Goal: Task Accomplishment & Management: Manage account settings

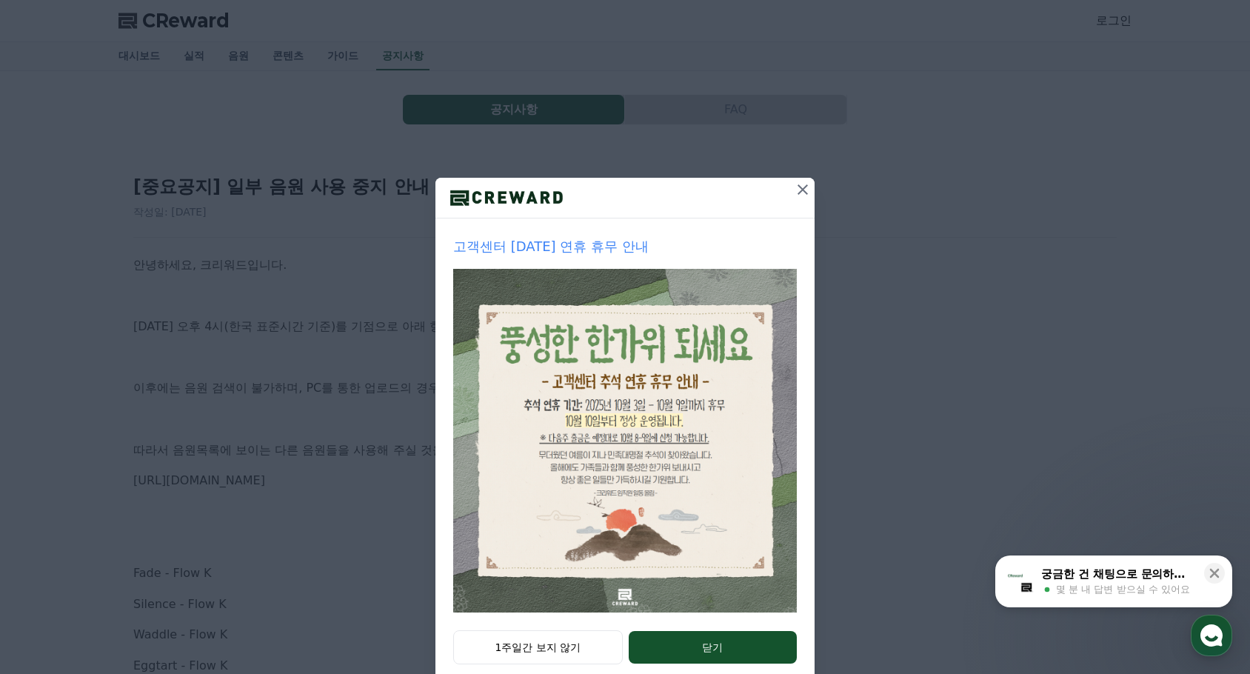
click at [800, 191] on icon at bounding box center [803, 190] width 18 height 18
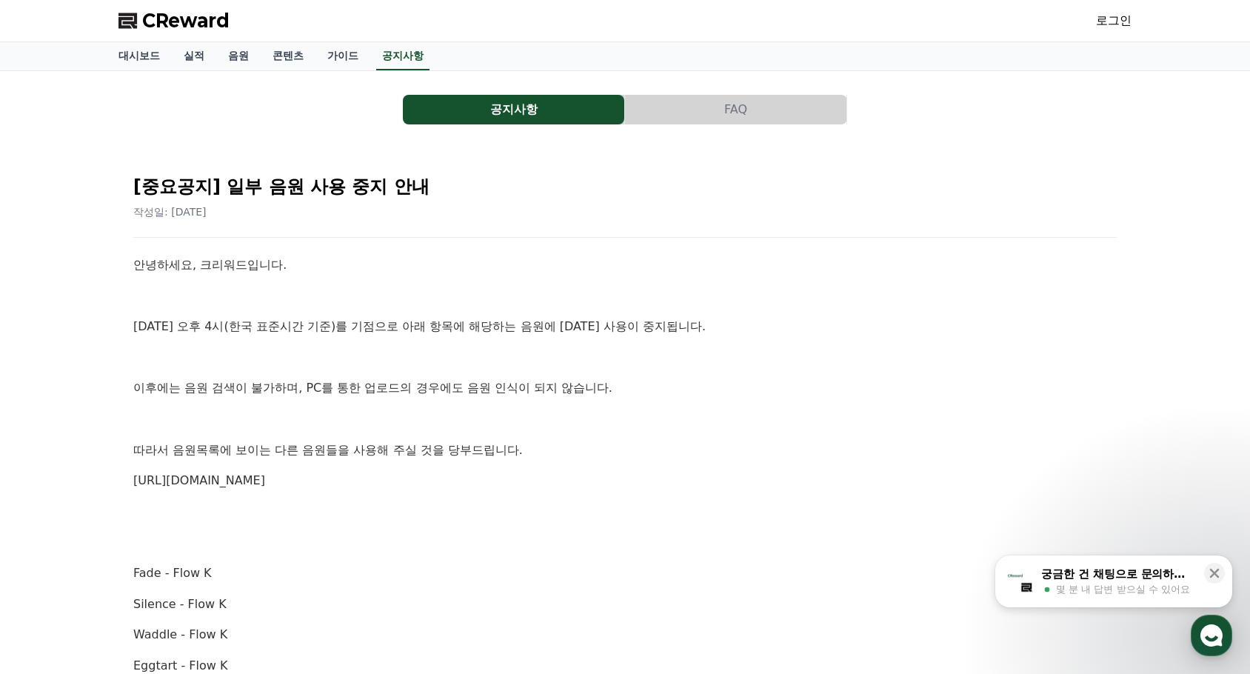
click at [1120, 24] on link "로그인" at bounding box center [1114, 21] width 36 height 18
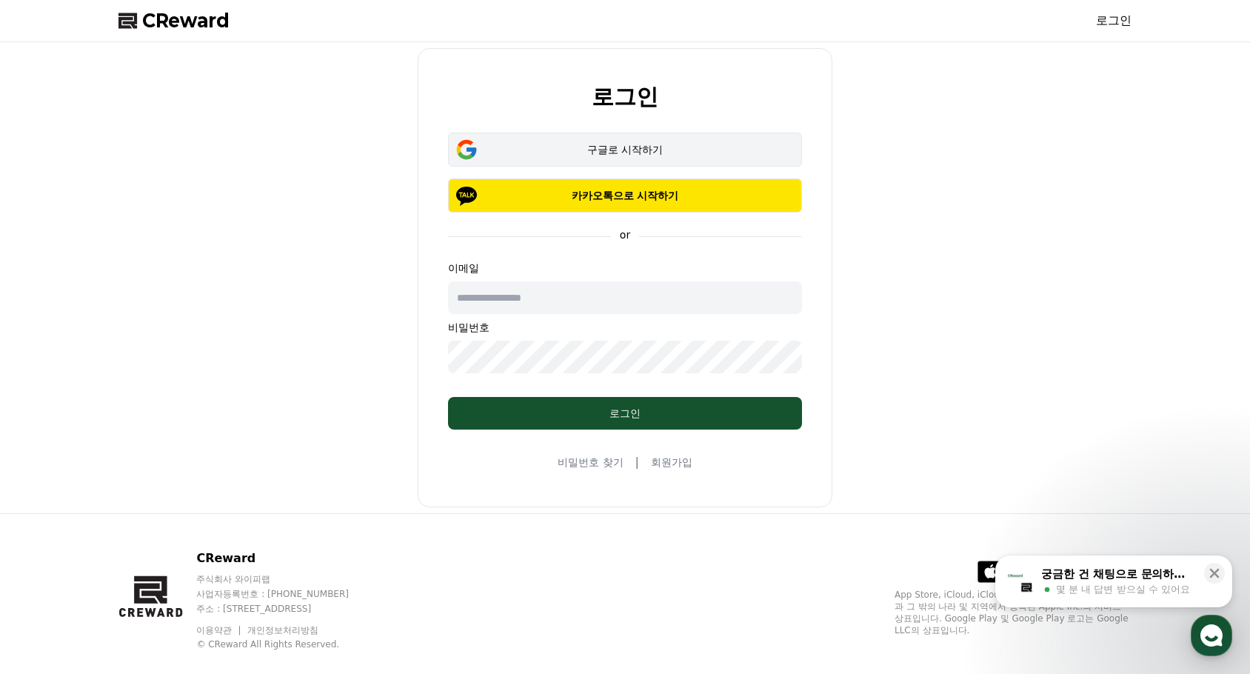
click at [606, 152] on div "구글로 시작하기" at bounding box center [624, 149] width 311 height 15
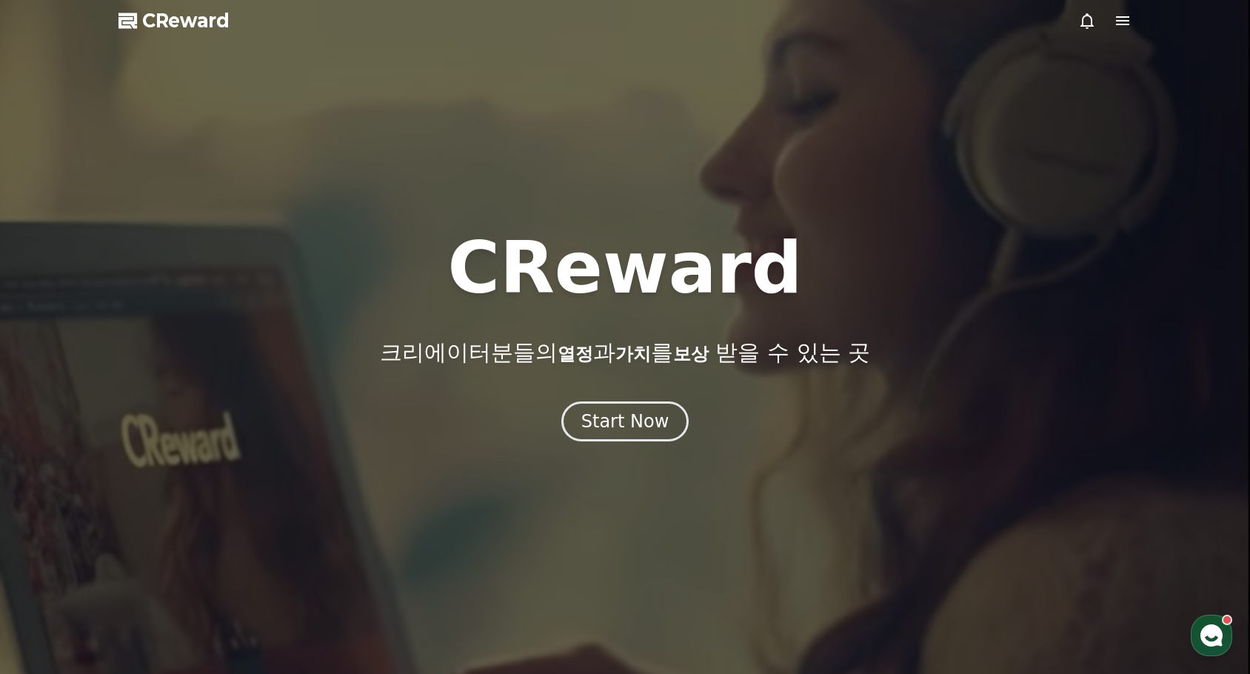
click at [1118, 19] on icon at bounding box center [1123, 21] width 18 height 18
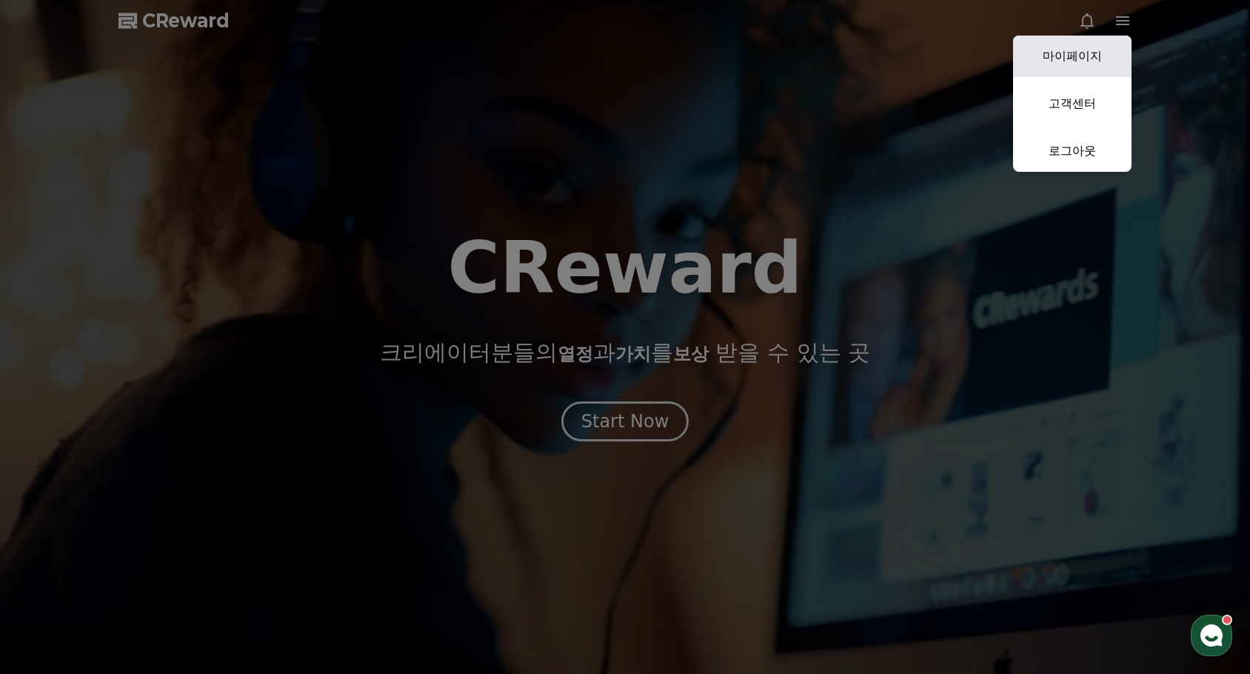
click at [1087, 60] on link "마이페이지" at bounding box center [1072, 56] width 118 height 41
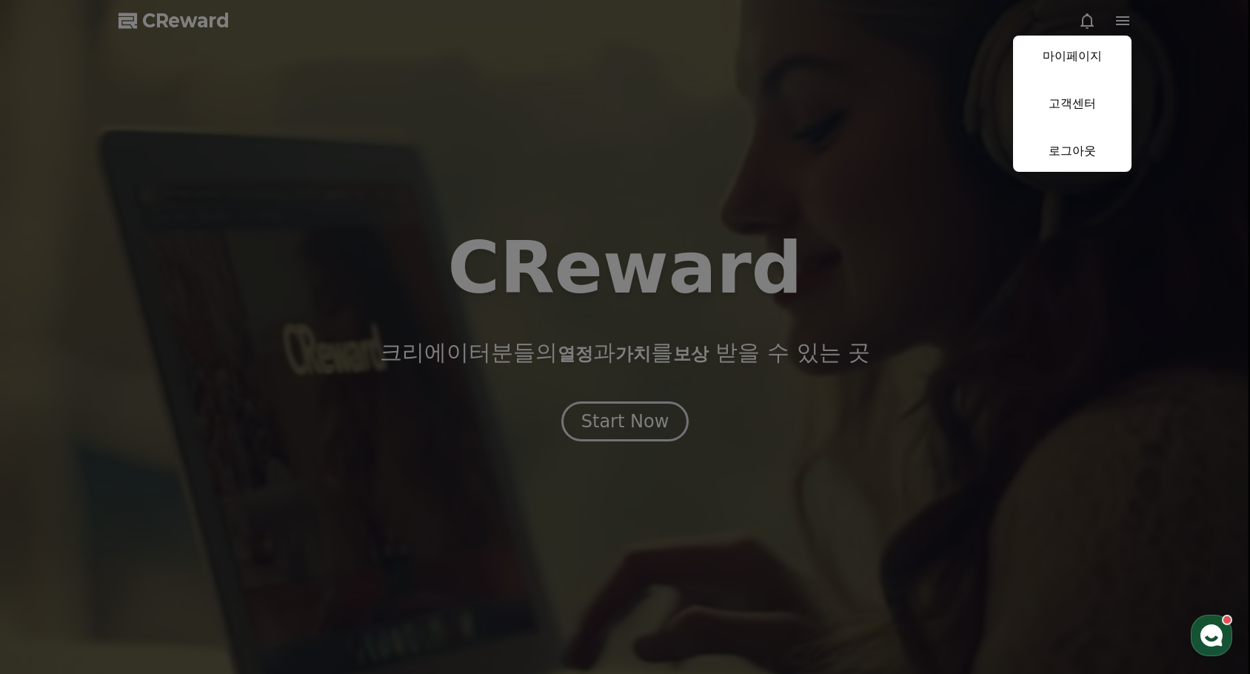
select select "**********"
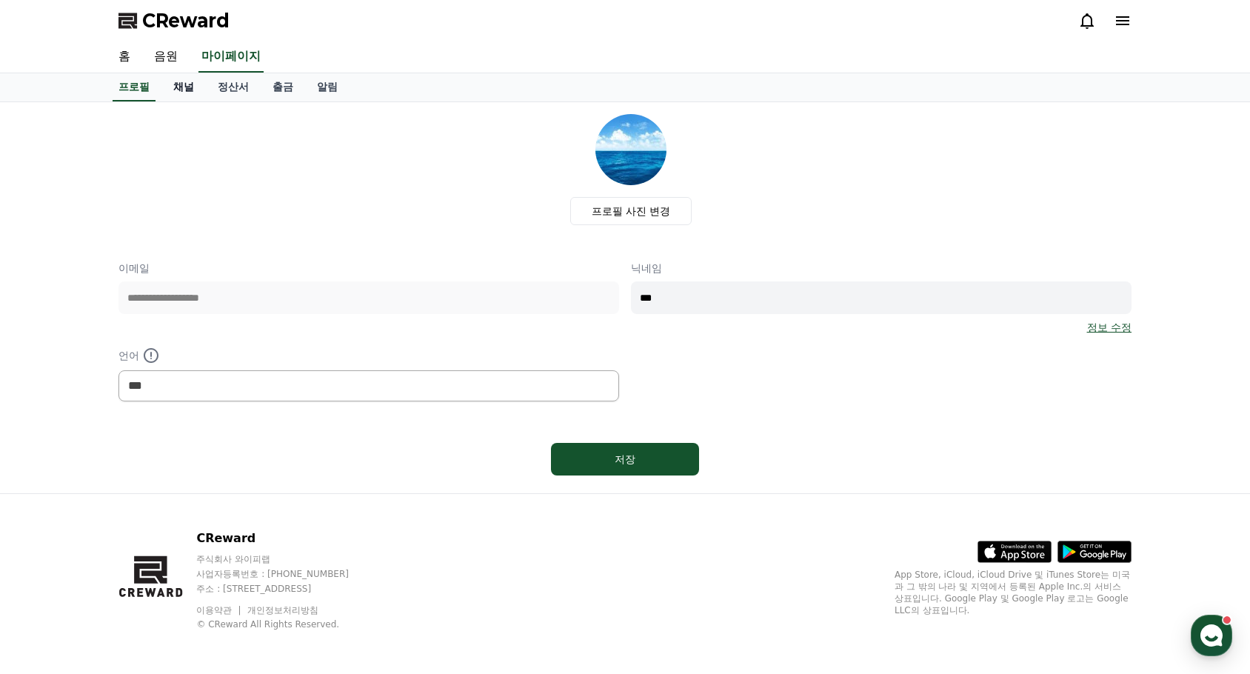
click at [184, 87] on link "채널" at bounding box center [183, 87] width 44 height 28
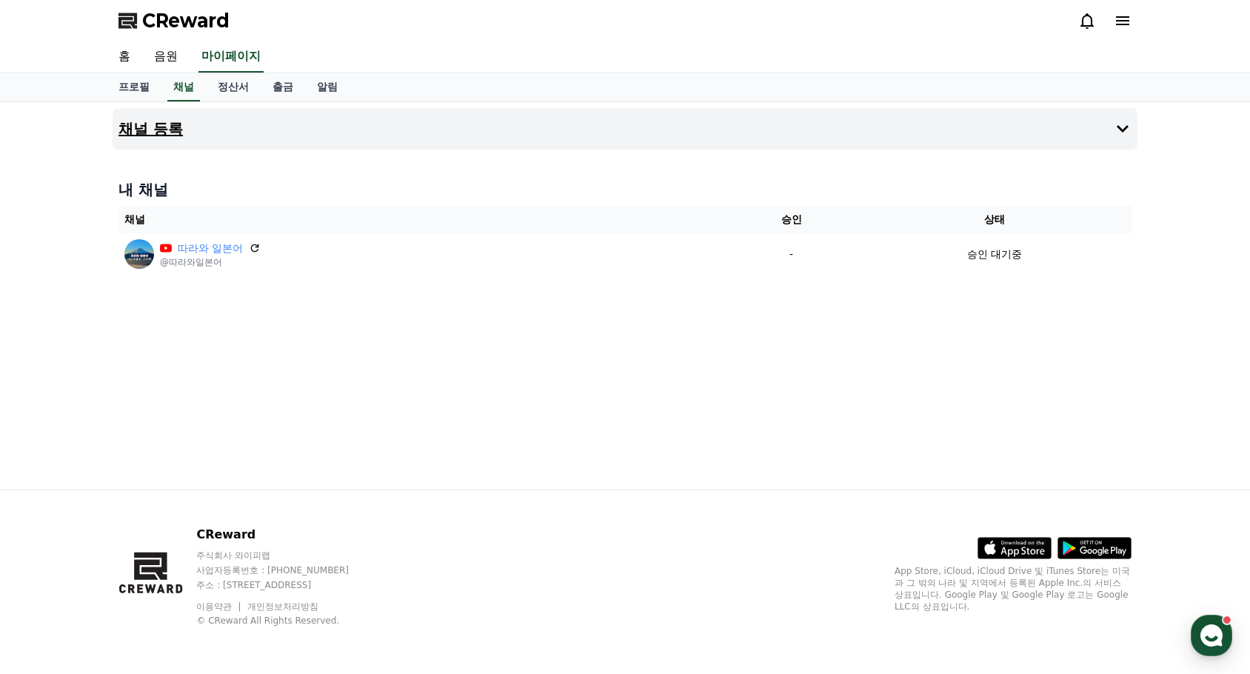
click at [155, 131] on h4 "채널 등록" at bounding box center [150, 129] width 64 height 16
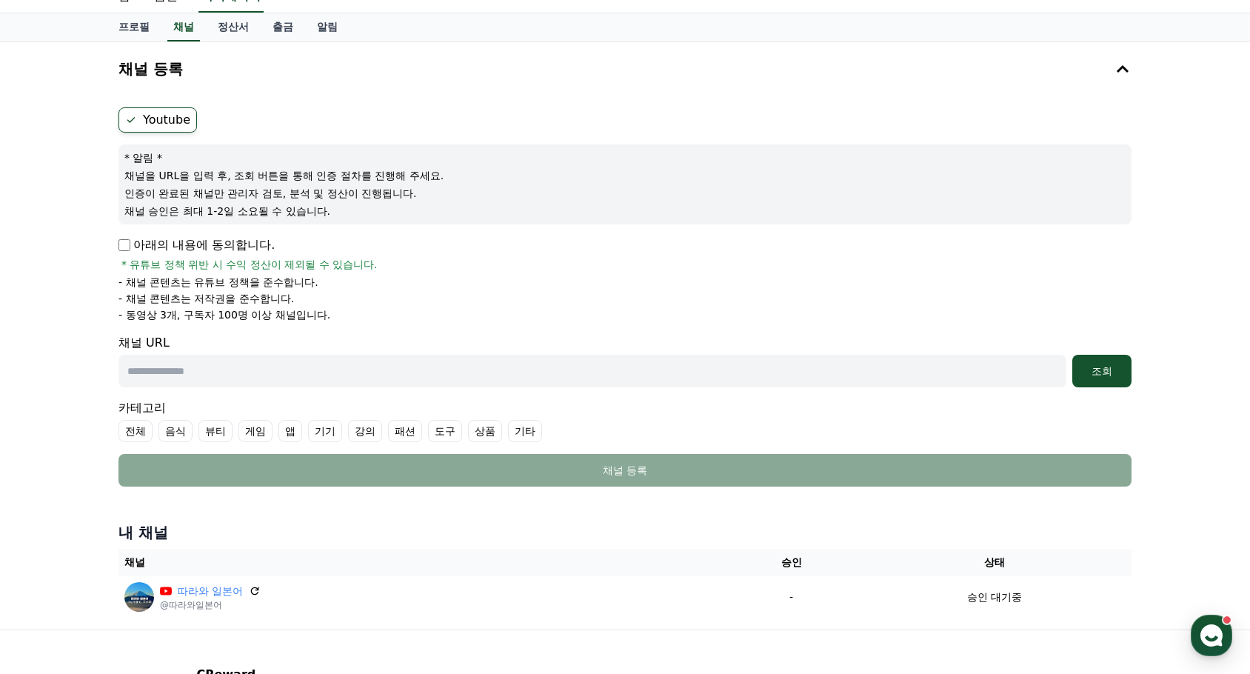
scroll to position [74, 0]
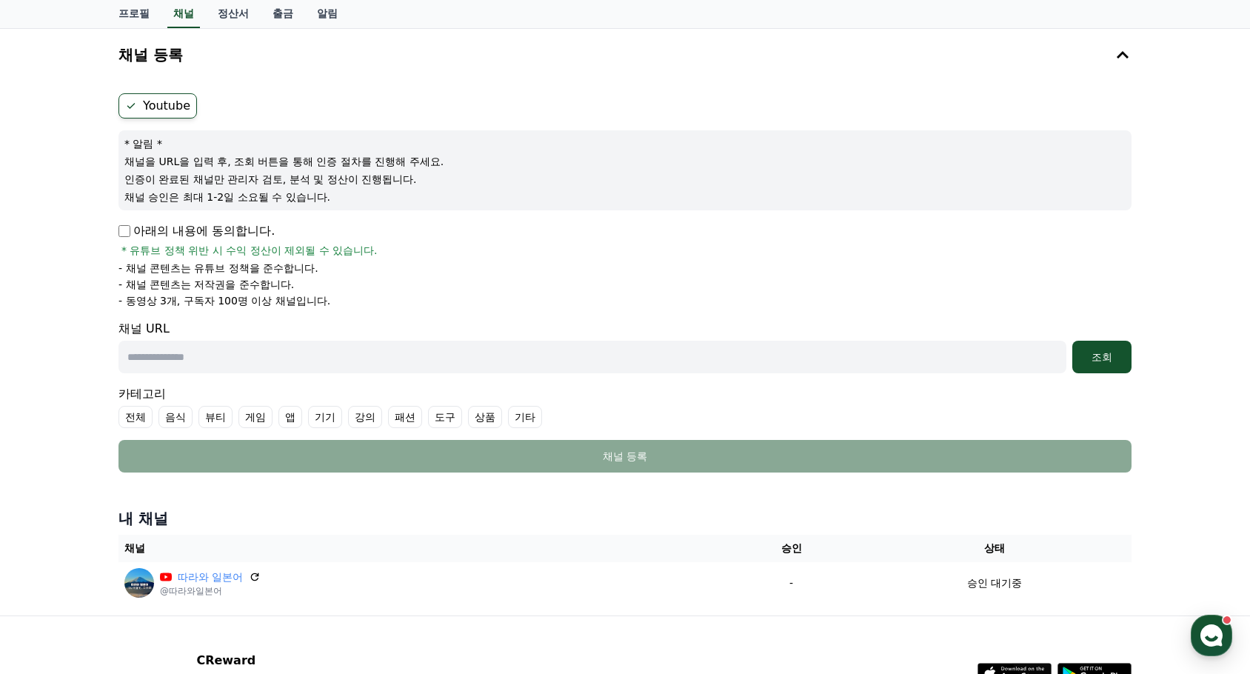
click at [312, 361] on input "text" at bounding box center [592, 357] width 948 height 33
paste input "**********"
type input "**********"
click at [1103, 358] on div "조회" at bounding box center [1101, 356] width 47 height 15
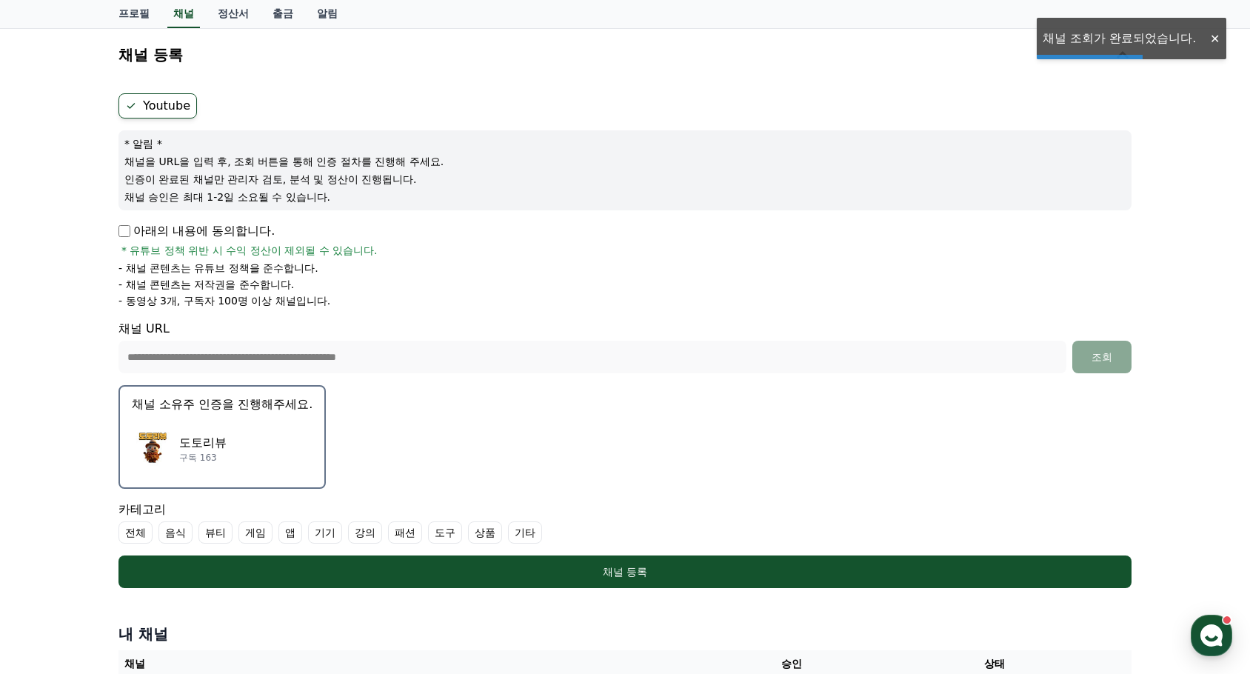
click at [281, 455] on div "도토리뷰 구독 163" at bounding box center [222, 448] width 181 height 59
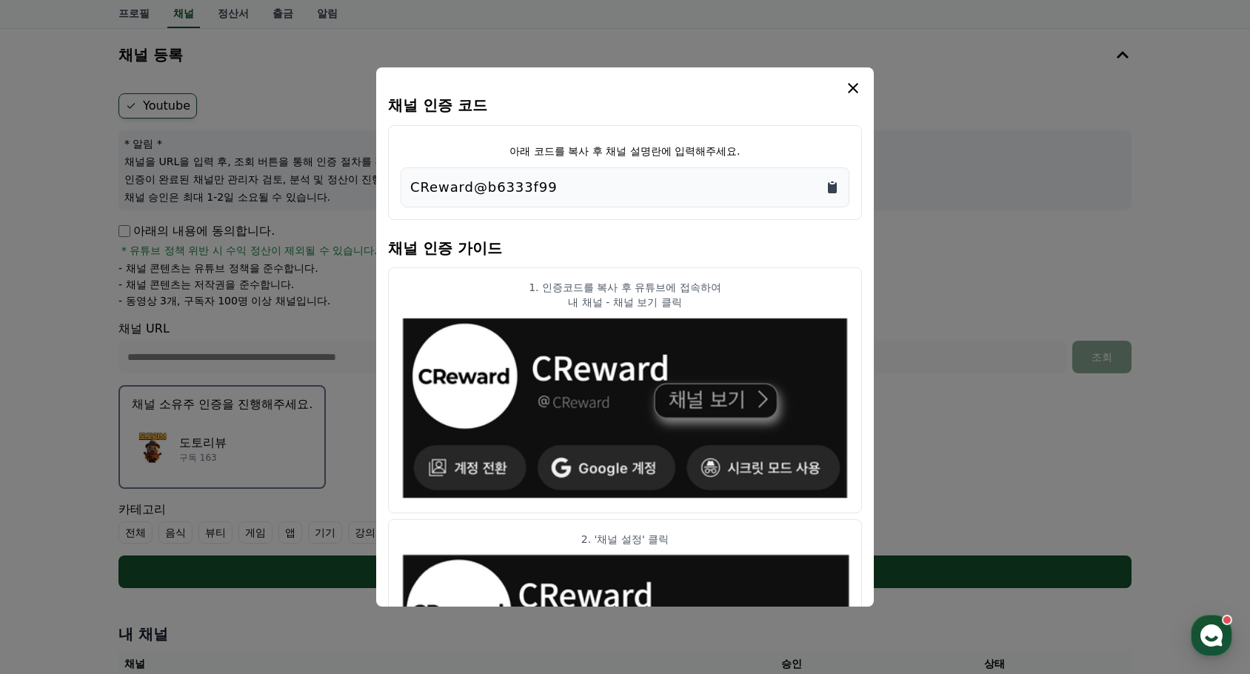
click at [834, 190] on icon "Copy to clipboard" at bounding box center [832, 187] width 9 height 11
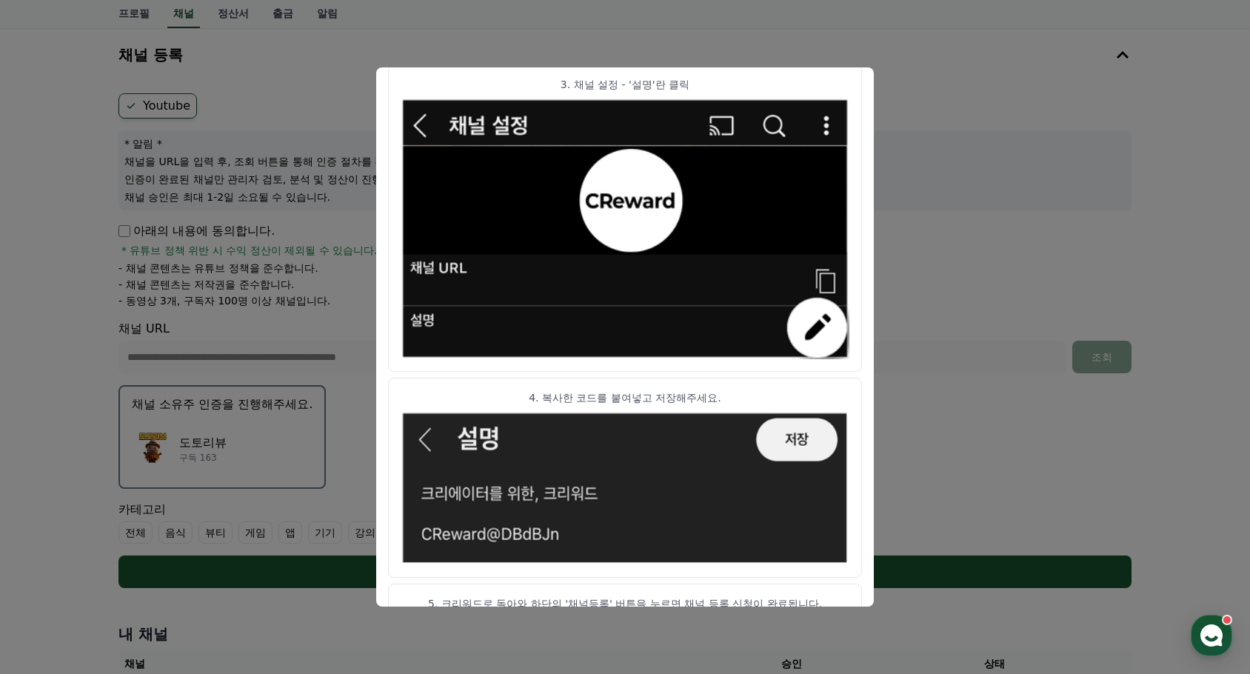
scroll to position [739, 0]
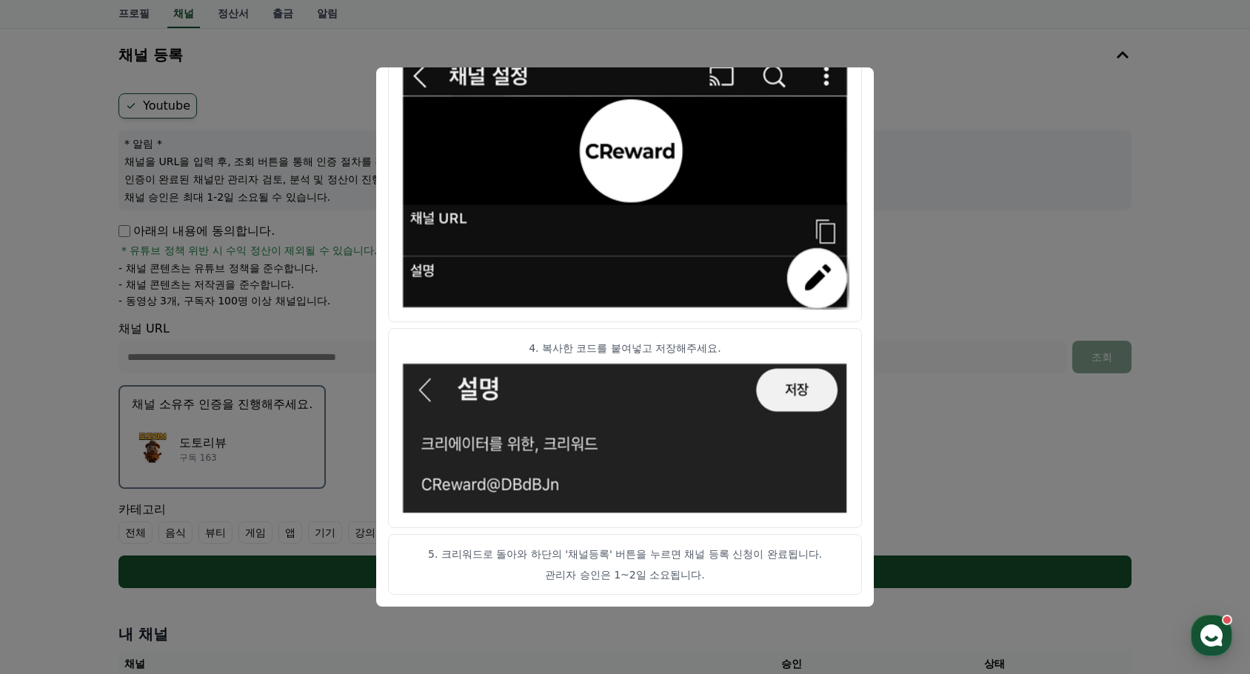
click at [1177, 207] on button "close modal" at bounding box center [625, 337] width 1250 height 674
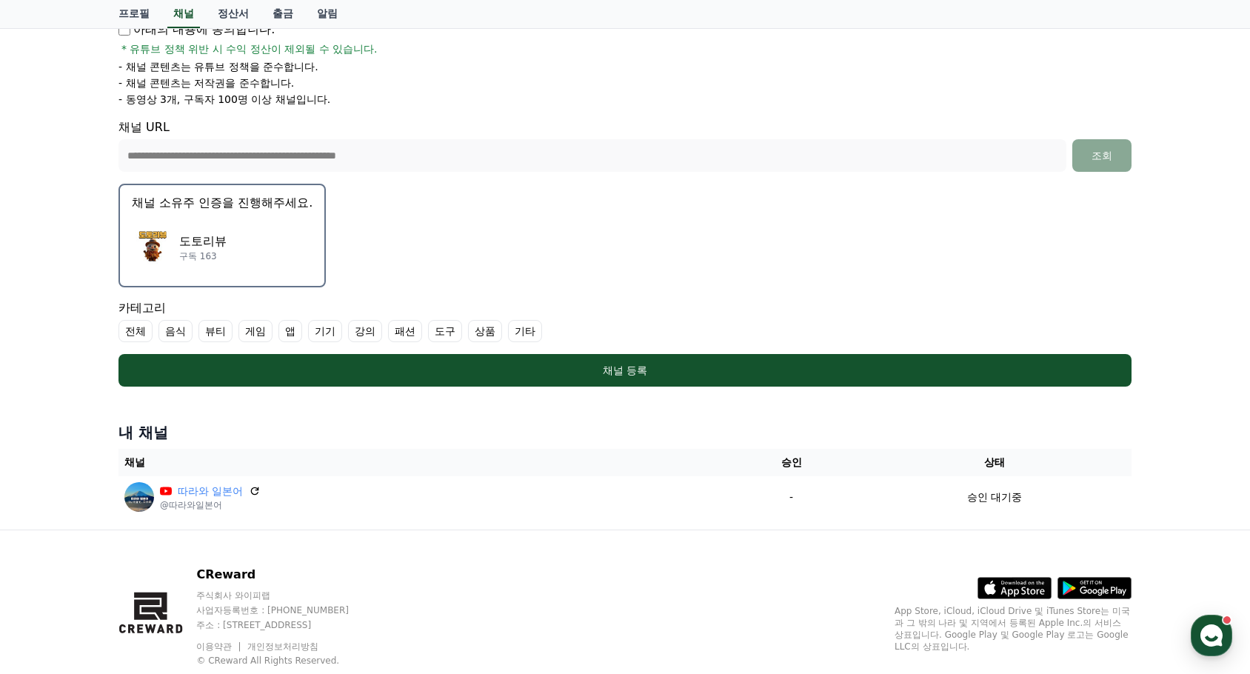
scroll to position [296, 0]
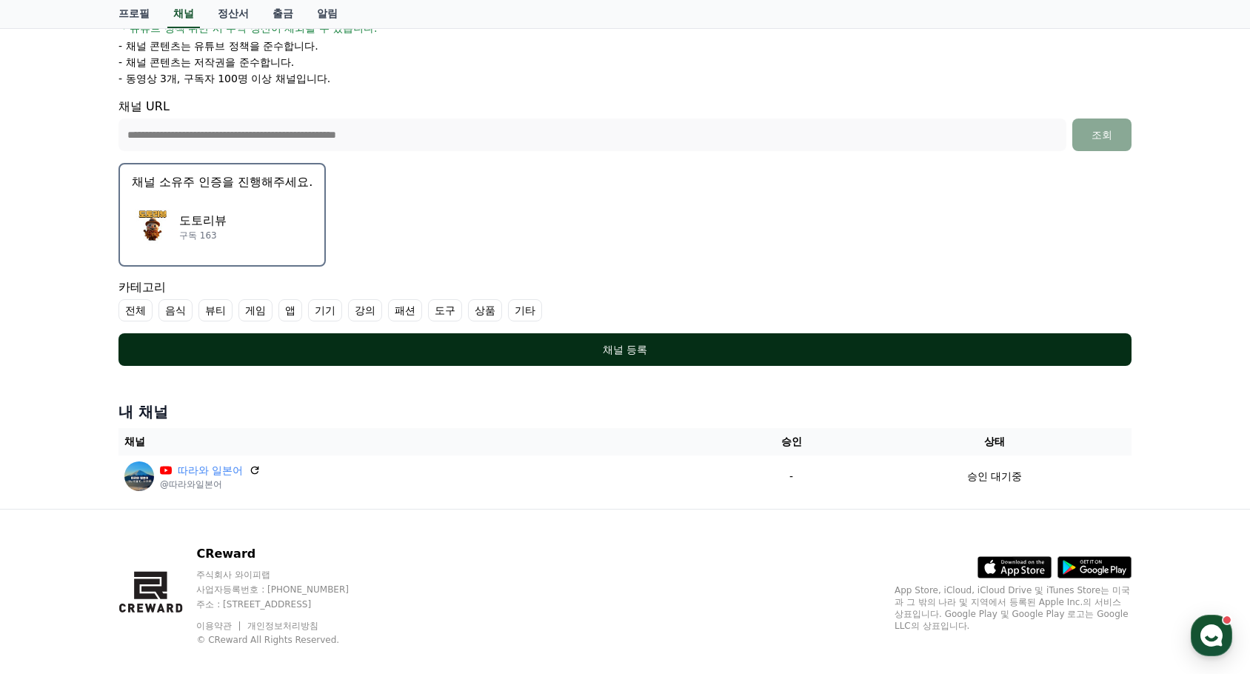
click at [618, 352] on div "채널 등록" at bounding box center [625, 349] width 954 height 15
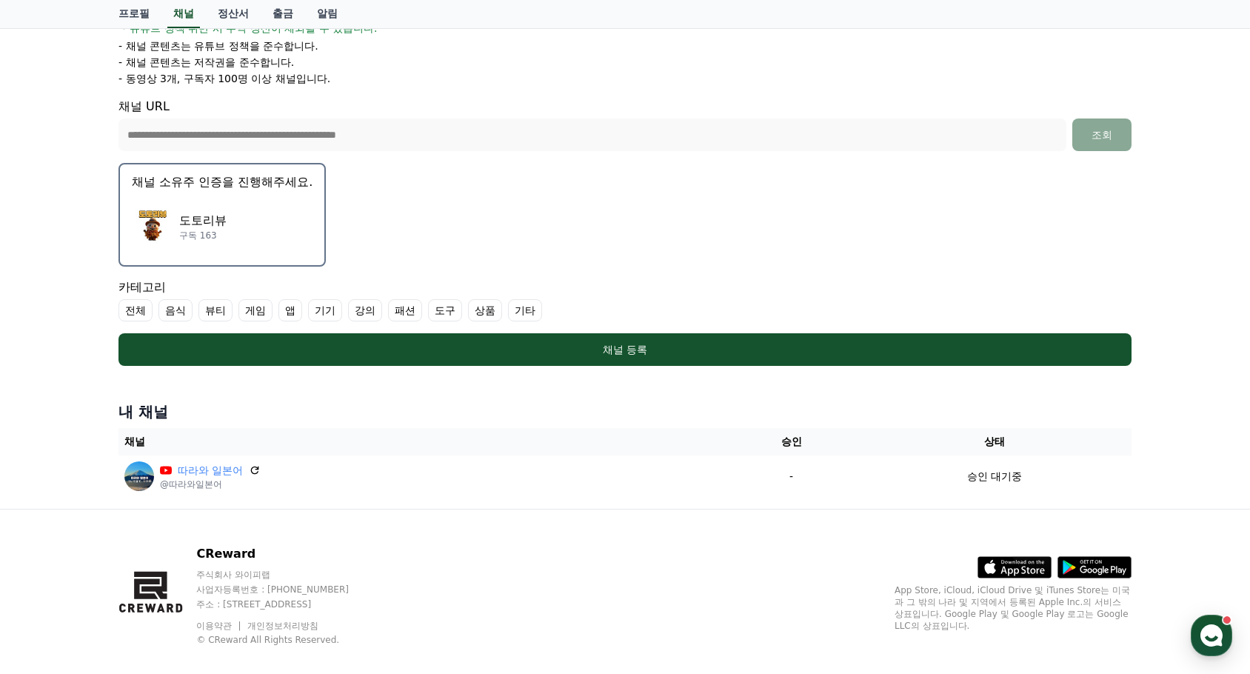
click at [481, 315] on label "상품" at bounding box center [485, 310] width 34 height 22
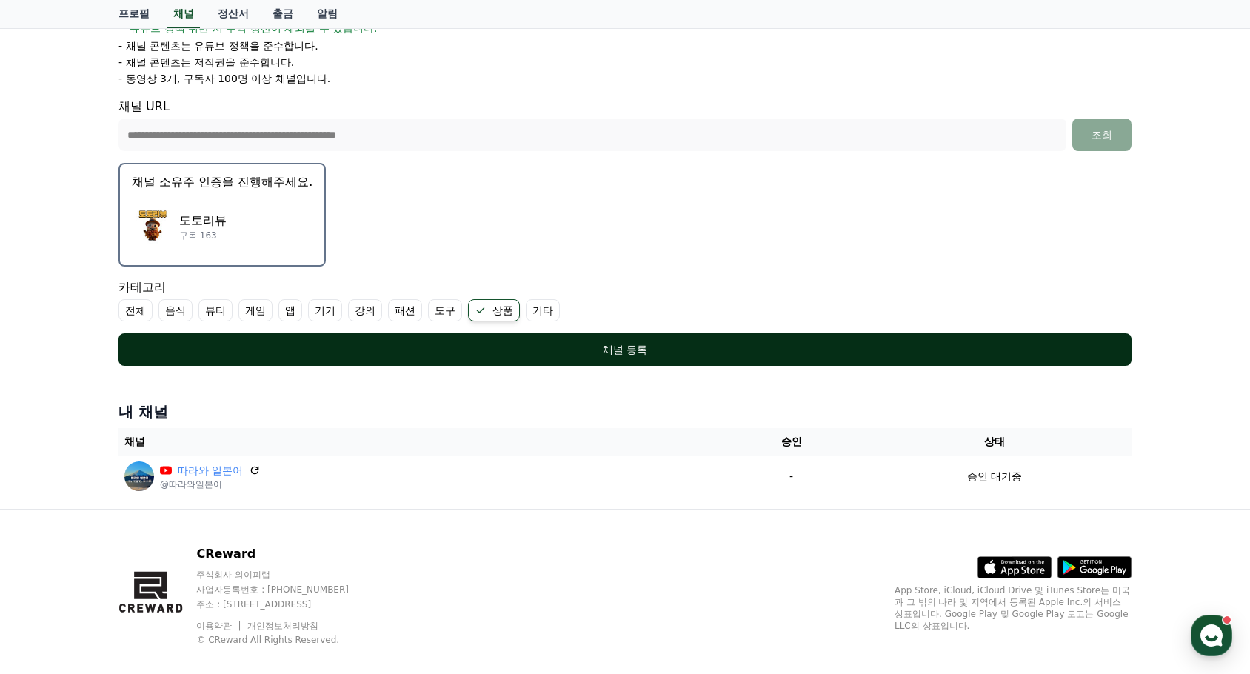
click at [641, 341] on button "채널 등록" at bounding box center [624, 349] width 1013 height 33
